Goal: Transaction & Acquisition: Download file/media

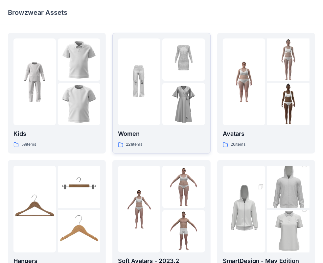
click at [164, 102] on img at bounding box center [183, 104] width 42 height 42
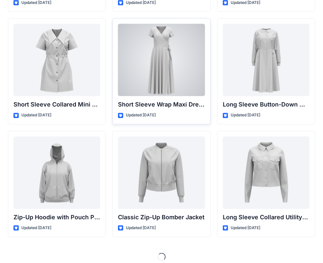
scroll to position [1146, 0]
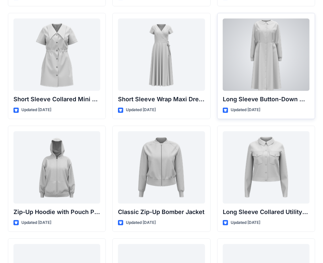
click at [268, 61] on div at bounding box center [266, 54] width 87 height 72
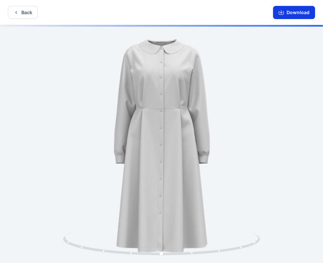
click at [295, 13] on button "Download" at bounding box center [294, 12] width 42 height 13
